Goal: Obtain resource: Download file/media

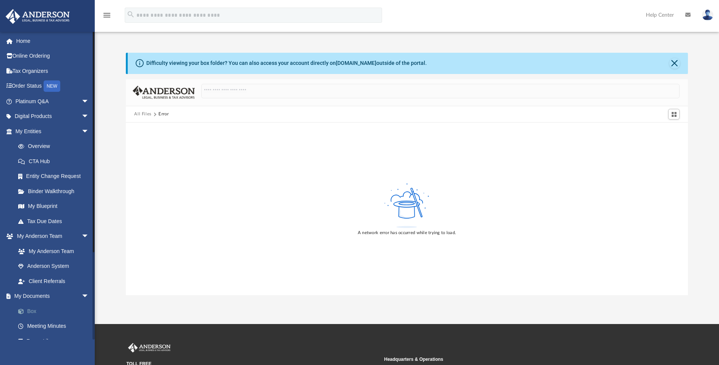
click at [30, 311] on link "Box" at bounding box center [56, 310] width 90 height 15
click at [44, 315] on link "Box" at bounding box center [56, 310] width 90 height 15
click at [45, 38] on link "Home" at bounding box center [52, 40] width 95 height 15
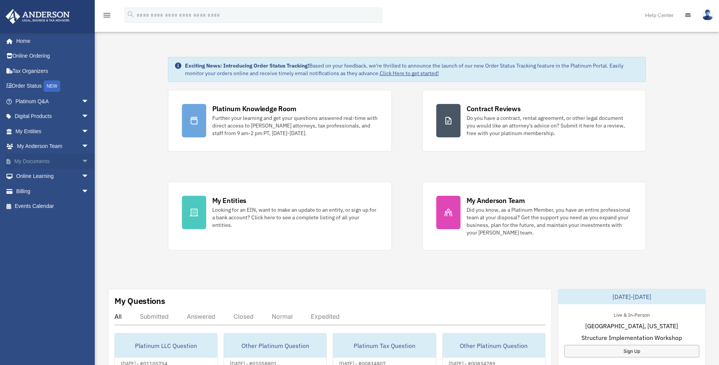
click at [66, 158] on link "My Documents arrow_drop_down" at bounding box center [52, 161] width 95 height 15
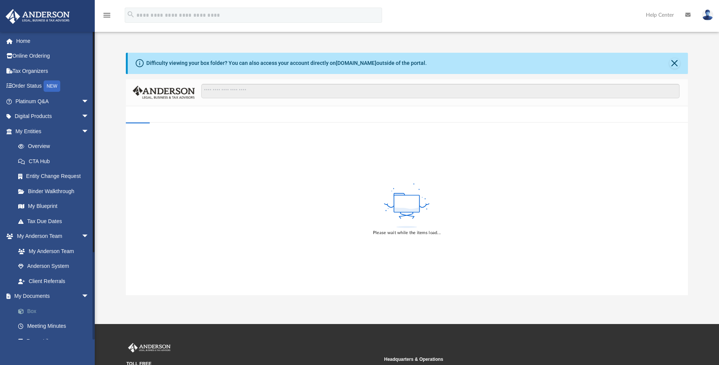
click at [33, 309] on link "Box" at bounding box center [56, 310] width 90 height 15
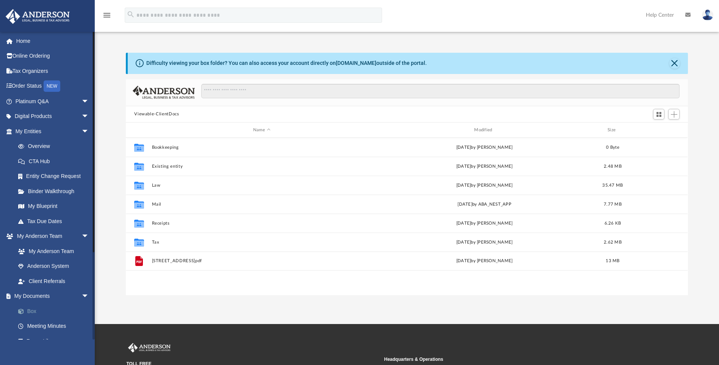
scroll to position [167, 557]
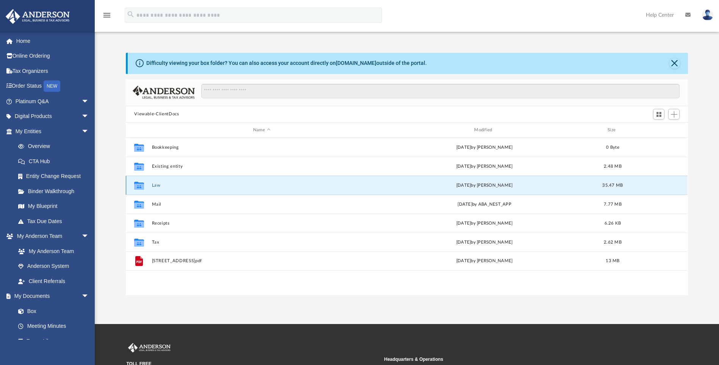
click at [155, 184] on button "Law" at bounding box center [262, 185] width 220 height 5
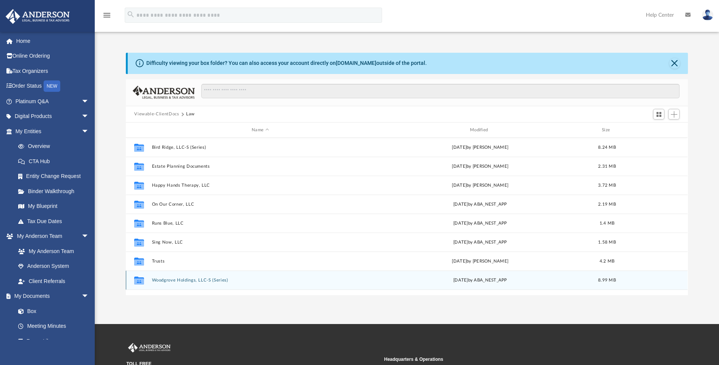
click at [167, 278] on button "Woodgrove Holdings, LLC-S (Series)" at bounding box center [260, 280] width 217 height 5
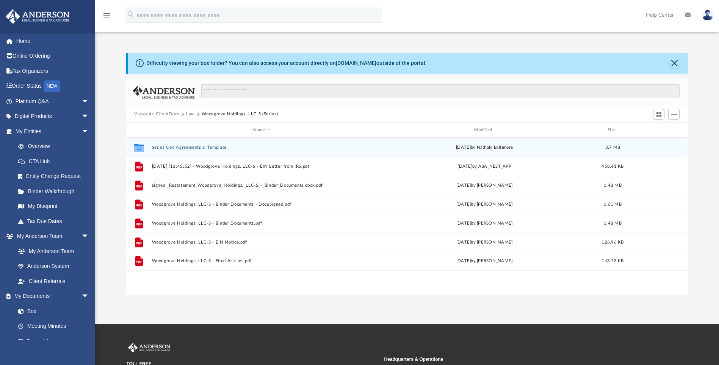
click at [214, 149] on button "Series Cell Agreements & Template" at bounding box center [262, 147] width 220 height 5
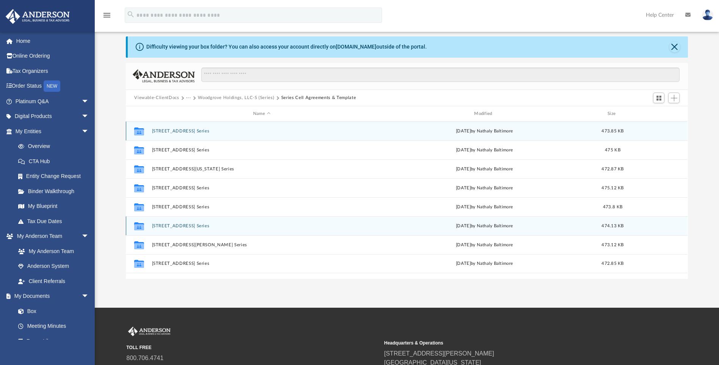
scroll to position [0, 0]
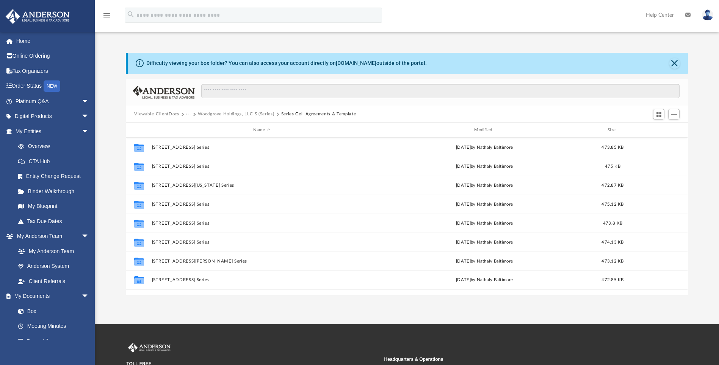
click at [226, 111] on button "Woodgrove Holdings, LLC-S (Series)" at bounding box center [236, 114] width 76 height 7
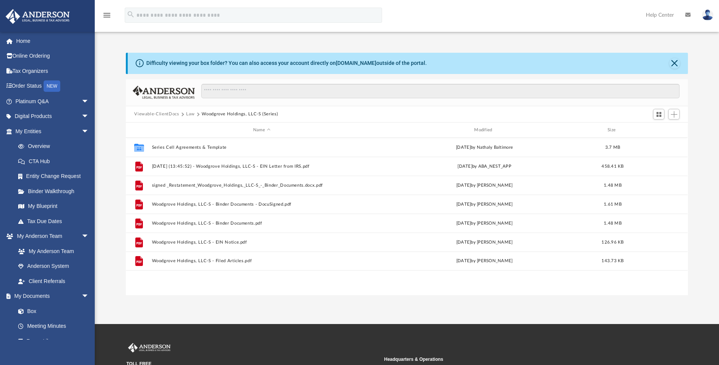
click at [190, 116] on button "Law" at bounding box center [190, 114] width 9 height 7
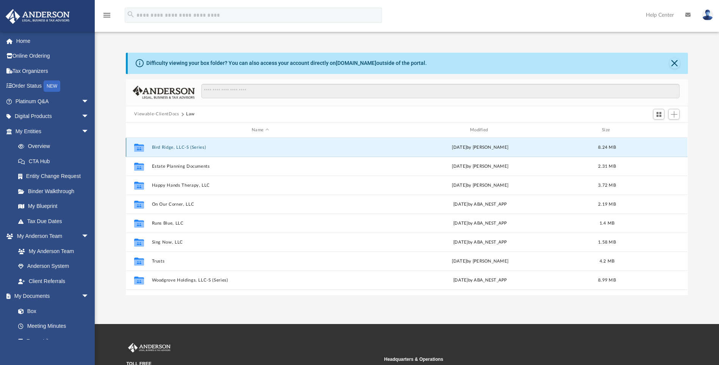
click at [163, 146] on button "Bird Ridge, LLC-S (Series)" at bounding box center [260, 147] width 217 height 5
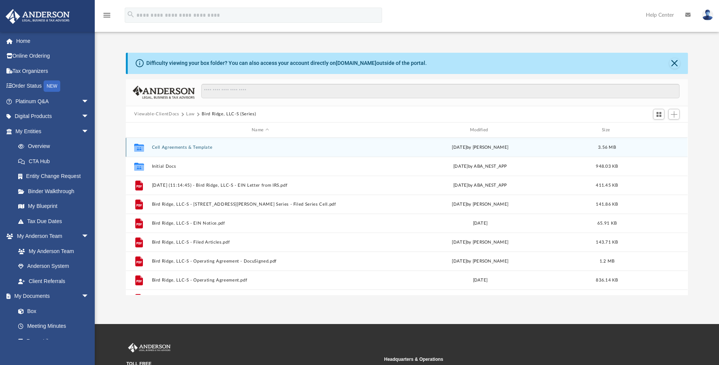
click at [180, 147] on button "Cell Agreements & Template" at bounding box center [260, 147] width 217 height 5
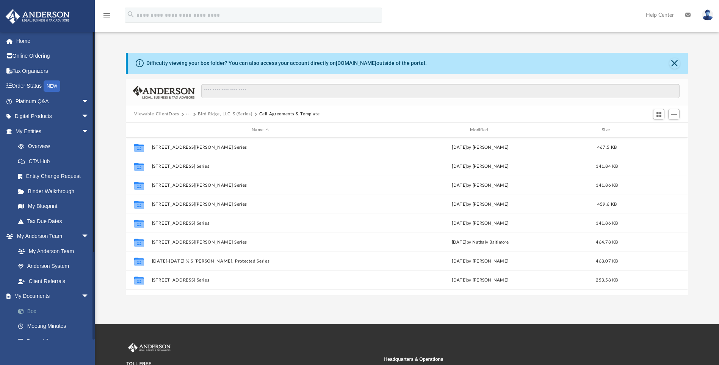
click at [27, 309] on link "Box" at bounding box center [56, 310] width 90 height 15
click at [39, 313] on link "Box" at bounding box center [56, 310] width 90 height 15
click at [188, 113] on button "···" at bounding box center [188, 114] width 5 height 7
click at [193, 126] on li "Law" at bounding box center [194, 128] width 9 height 8
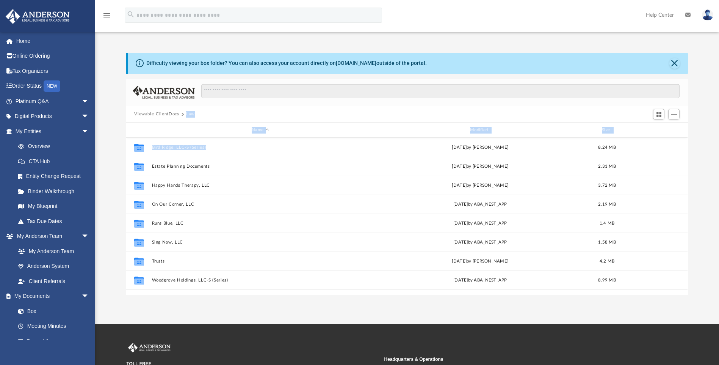
drag, startPoint x: 185, startPoint y: 114, endPoint x: 243, endPoint y: 134, distance: 61.4
click at [243, 134] on div "Viewable-ClientDocs Law Name Modified Size Collaborated Folder Bird Ridge, LLC-…" at bounding box center [407, 187] width 562 height 216
drag, startPoint x: 243, startPoint y: 134, endPoint x: 323, endPoint y: 110, distance: 83.6
click at [323, 109] on div "Viewable-ClientDocs Law" at bounding box center [407, 114] width 562 height 17
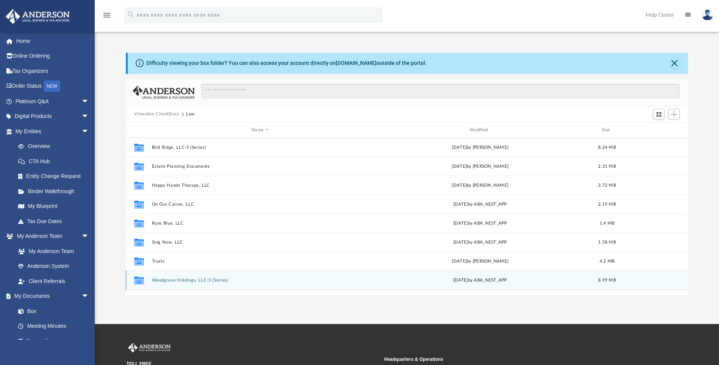
click at [182, 278] on button "Woodgrove Holdings, LLC-S (Series)" at bounding box center [260, 280] width 217 height 5
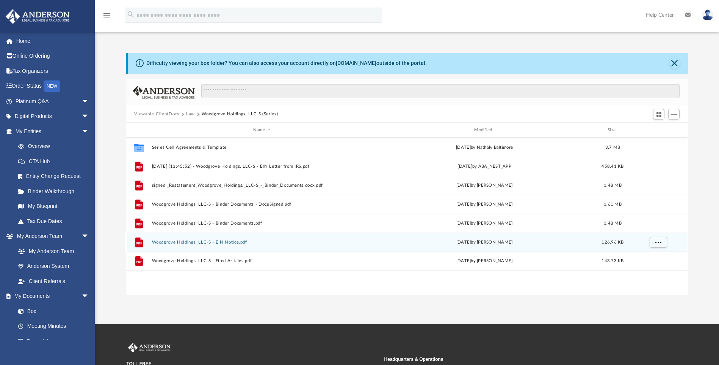
click at [192, 245] on button "Woodgrove Holdings, LLC-S - EIN Notice.pdf" at bounding box center [262, 242] width 220 height 5
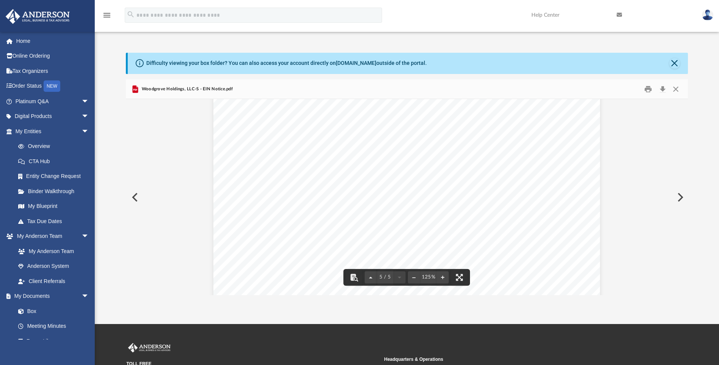
scroll to position [167, 557]
click at [649, 90] on button "Print" at bounding box center [648, 89] width 15 height 12
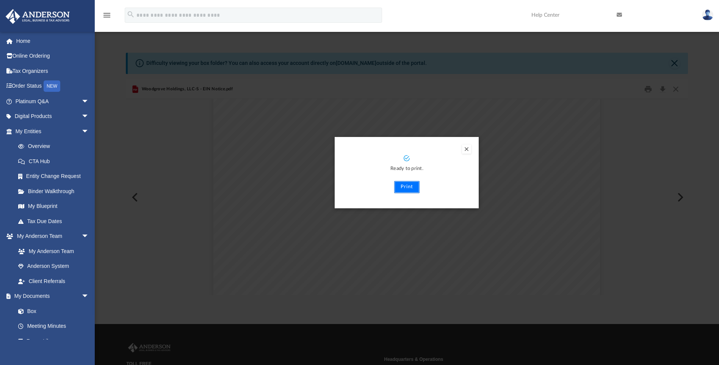
click at [411, 188] on button "Print" at bounding box center [406, 187] width 25 height 12
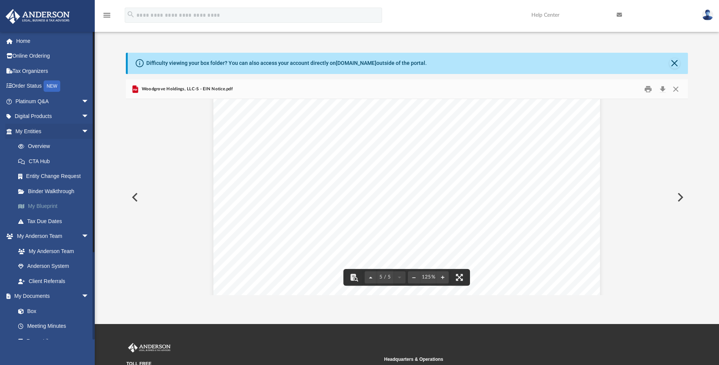
click at [76, 209] on link "My Blueprint" at bounding box center [56, 206] width 90 height 15
